Goal: Navigation & Orientation: Find specific page/section

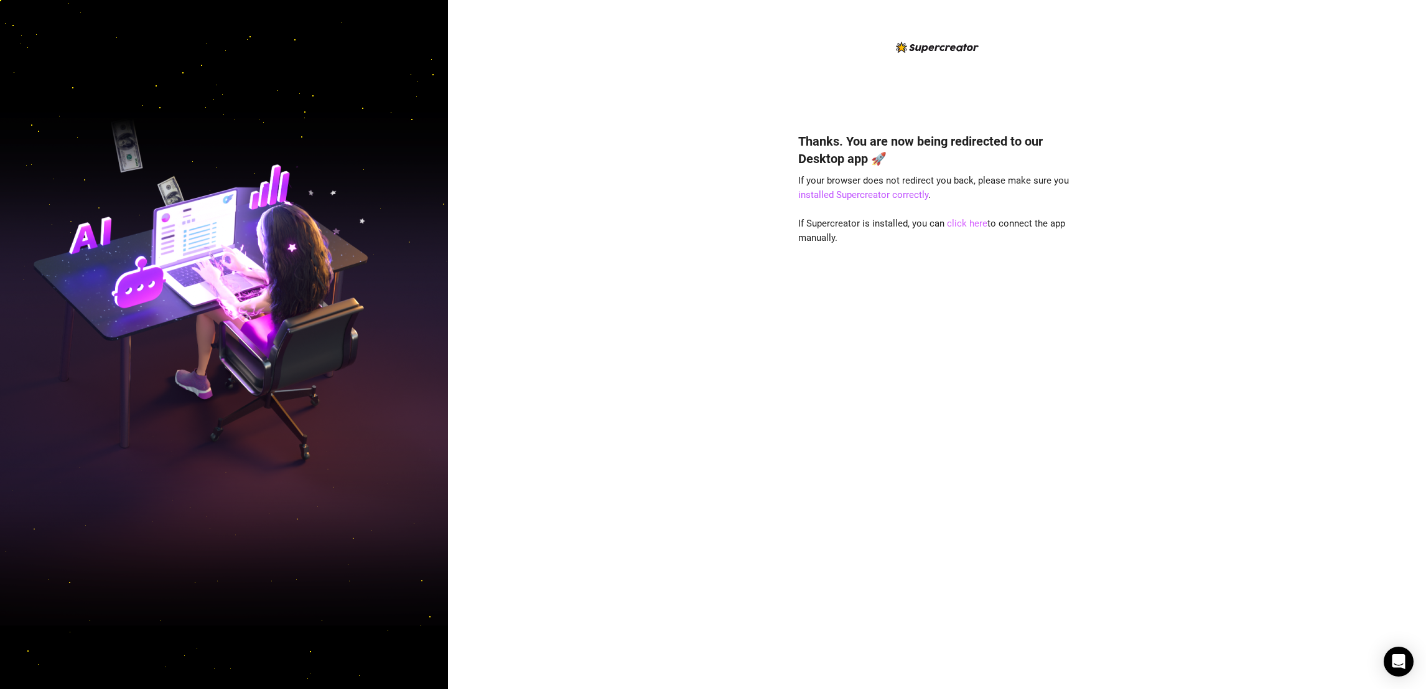
click at [961, 227] on link "click here" at bounding box center [967, 223] width 40 height 11
